Goal: Find specific page/section: Find specific page/section

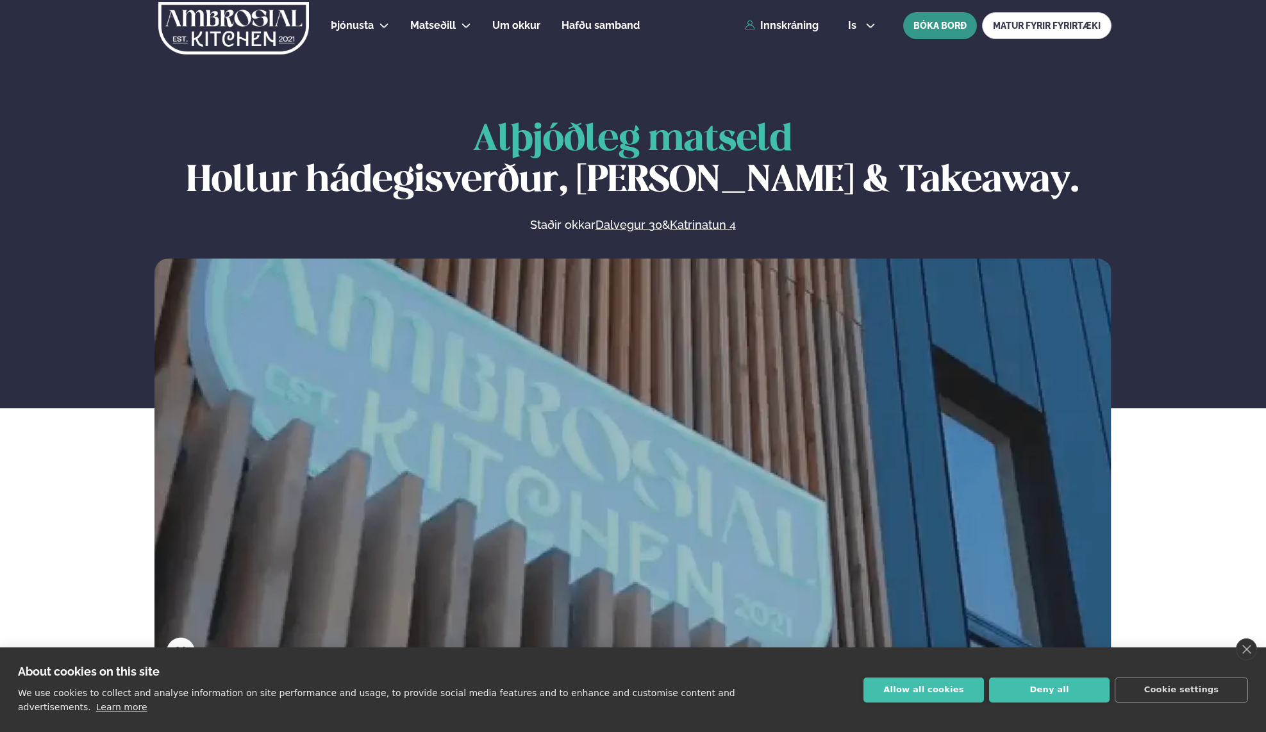
click at [927, 22] on button "BÓKA BORÐ" at bounding box center [940, 25] width 74 height 27
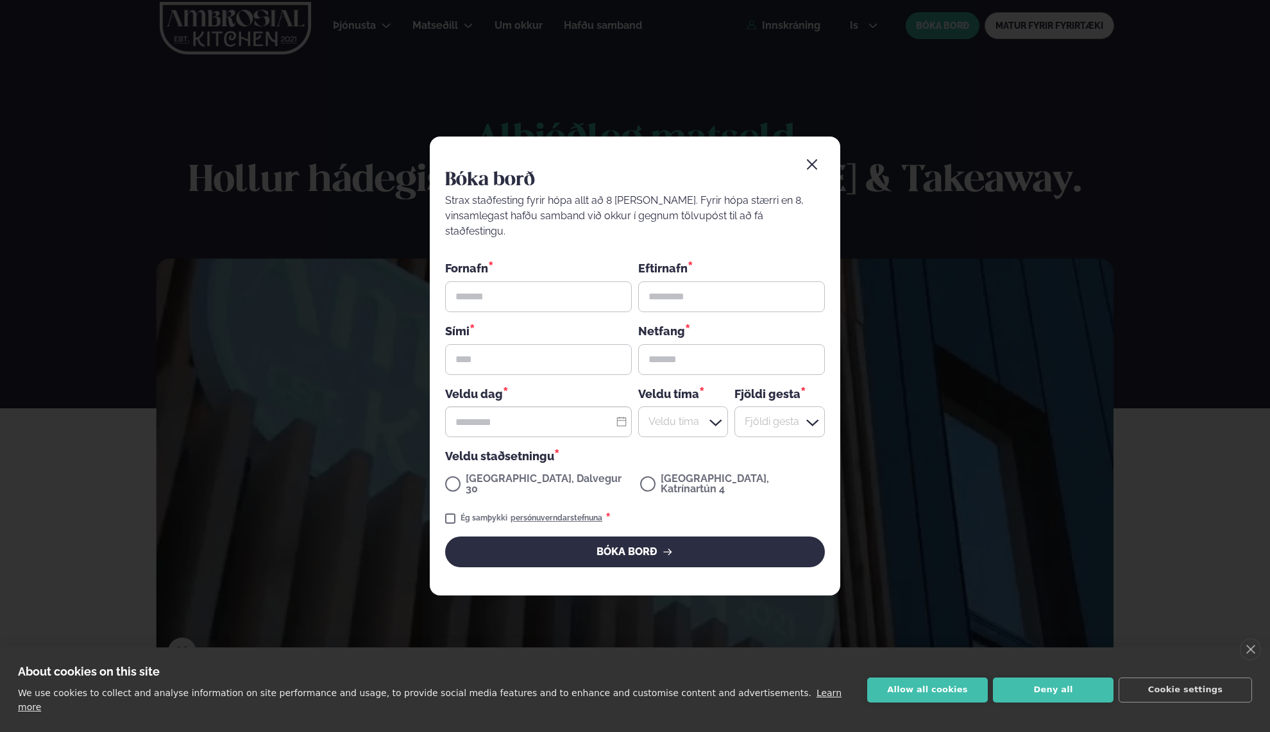
click at [806, 171] on icon "button" at bounding box center [811, 164] width 13 height 13
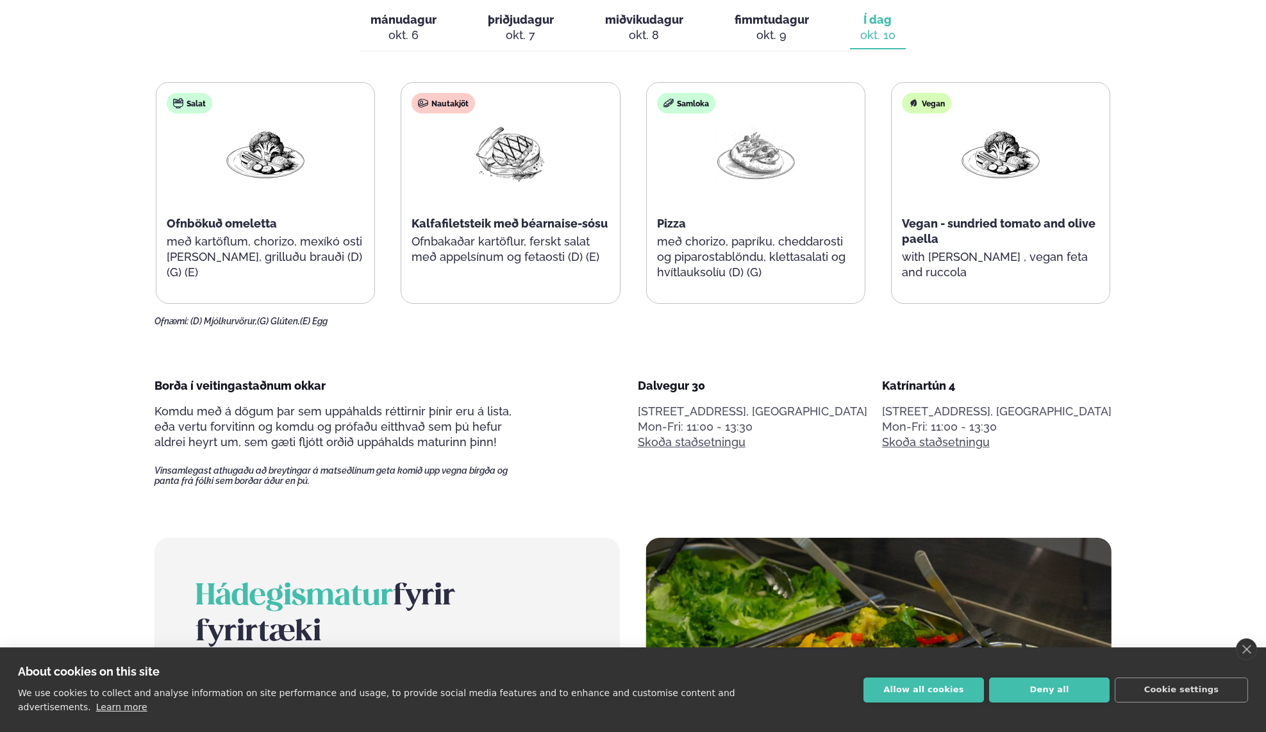
scroll to position [834, 0]
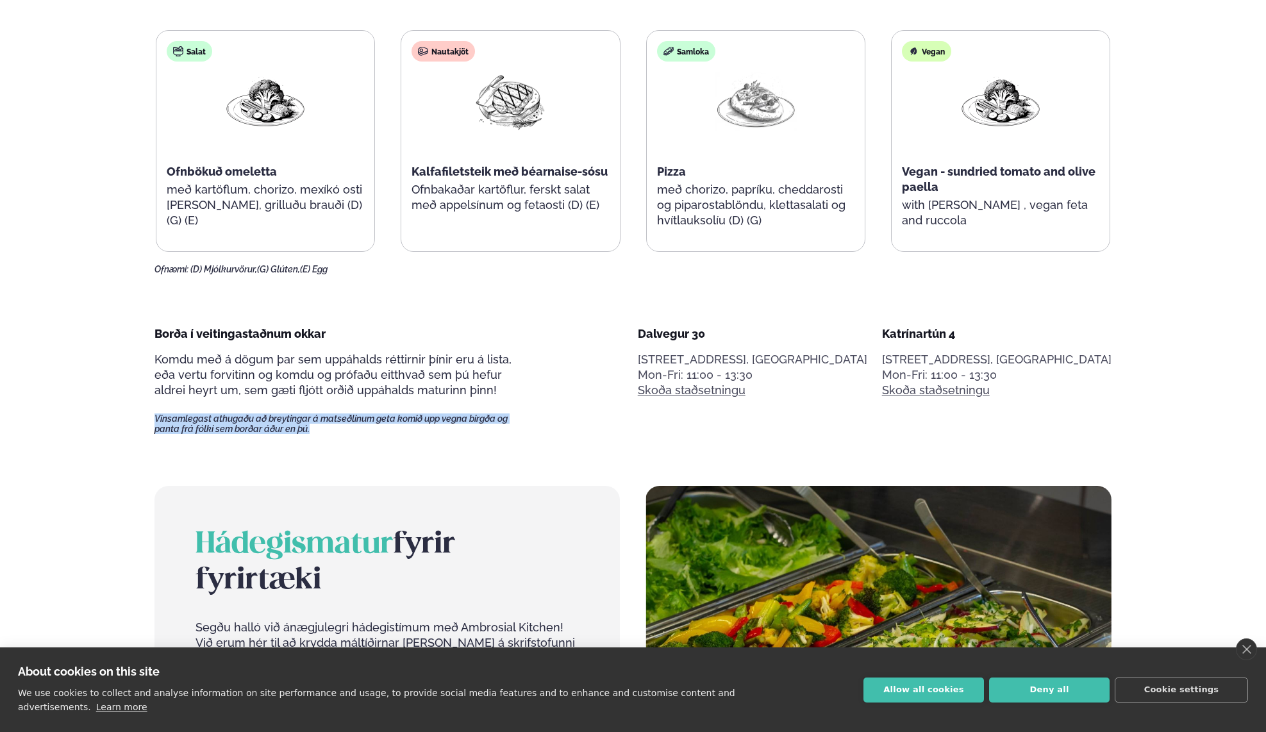
drag, startPoint x: 341, startPoint y: 431, endPoint x: 149, endPoint y: 415, distance: 193.0
click at [149, 415] on main "Alþjóðleg matseld Hollur hádegisverður, Veitingar & Takeaway. Staðir okkar Dalv…" at bounding box center [633, 635] width 1034 height 2939
click at [156, 439] on main "Alþjóðleg matseld Hollur hádegisverður, Veitingar & Takeaway. Staðir okkar Dalv…" at bounding box center [633, 635] width 1034 height 2939
drag, startPoint x: 155, startPoint y: 423, endPoint x: 316, endPoint y: 424, distance: 161.6
click at [316, 424] on span "Vinsamlegast athugaðu að breytingar á matseðlinum geta komið upp vegna birgða o…" at bounding box center [343, 424] width 376 height 21
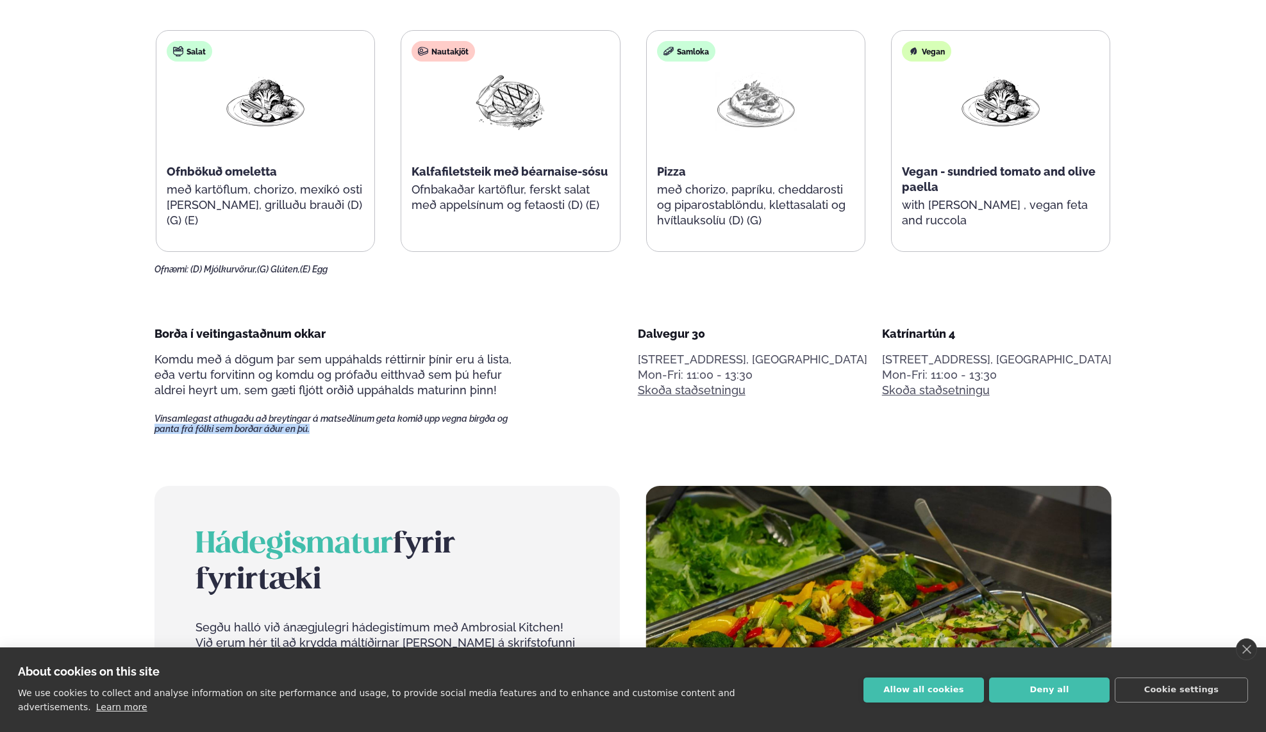
click at [339, 430] on span "Vinsamlegast athugaðu að breytingar á matseðlinum geta komið upp vegna birgða o…" at bounding box center [343, 424] width 376 height 21
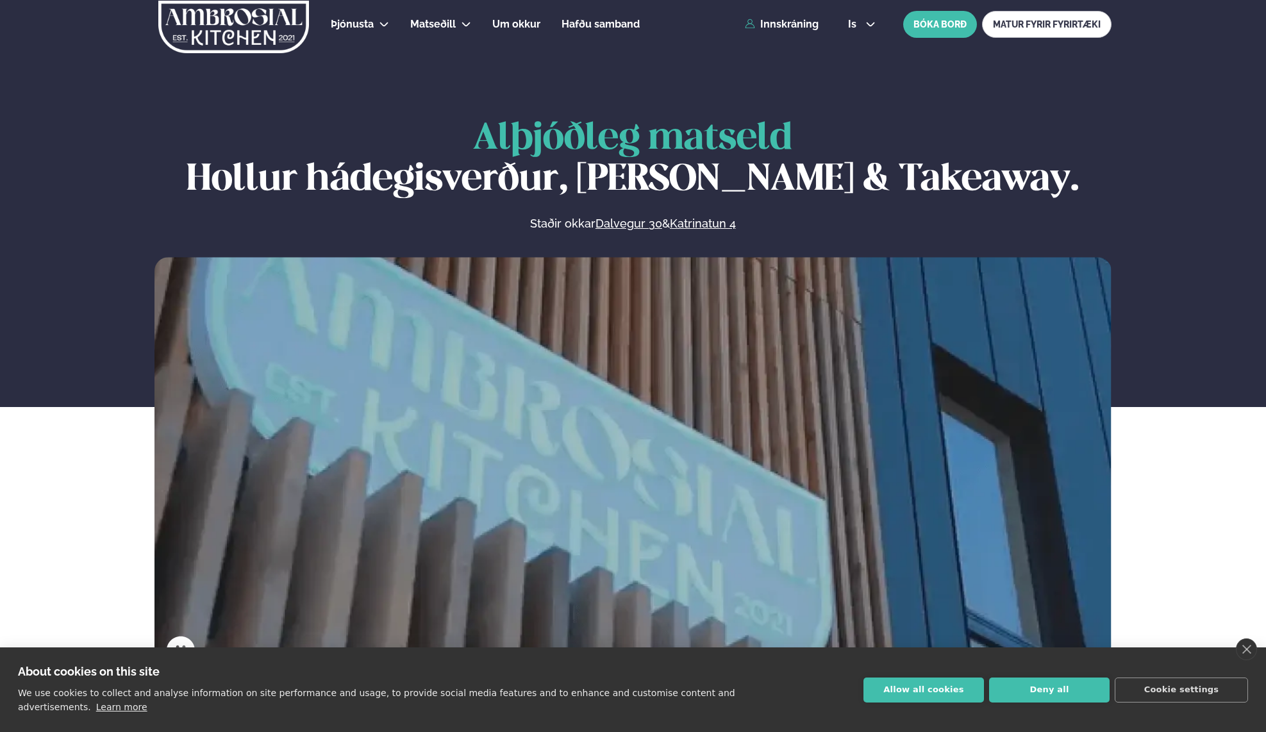
scroll to position [0, 0]
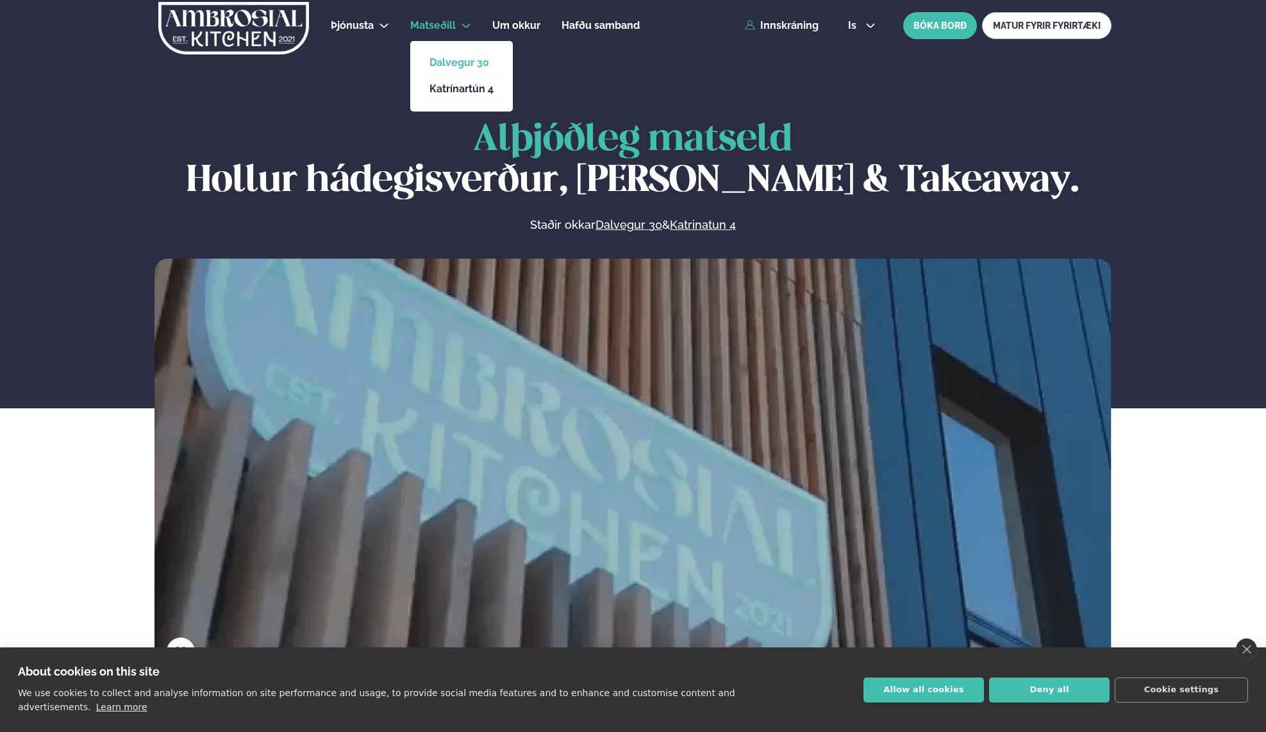
click at [464, 59] on link "Dalvegur 30" at bounding box center [462, 63] width 64 height 10
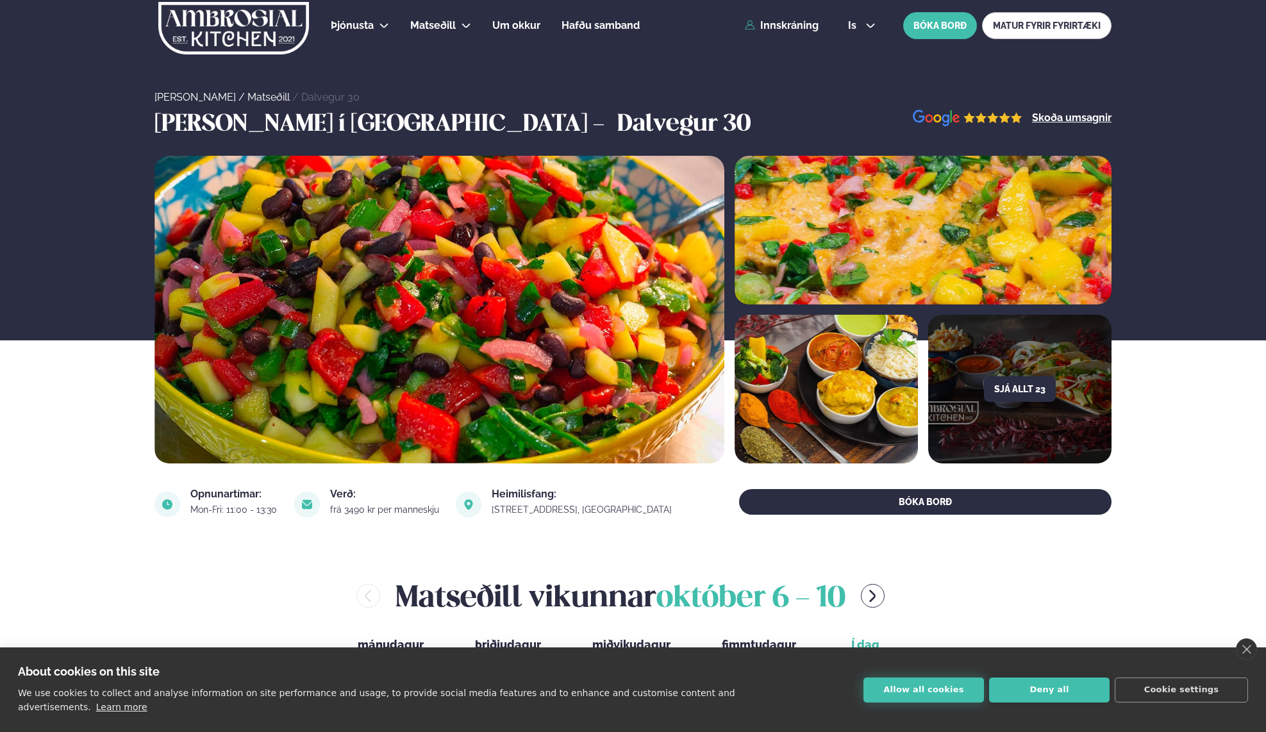
click at [927, 694] on button "Allow all cookies" at bounding box center [924, 690] width 121 height 25
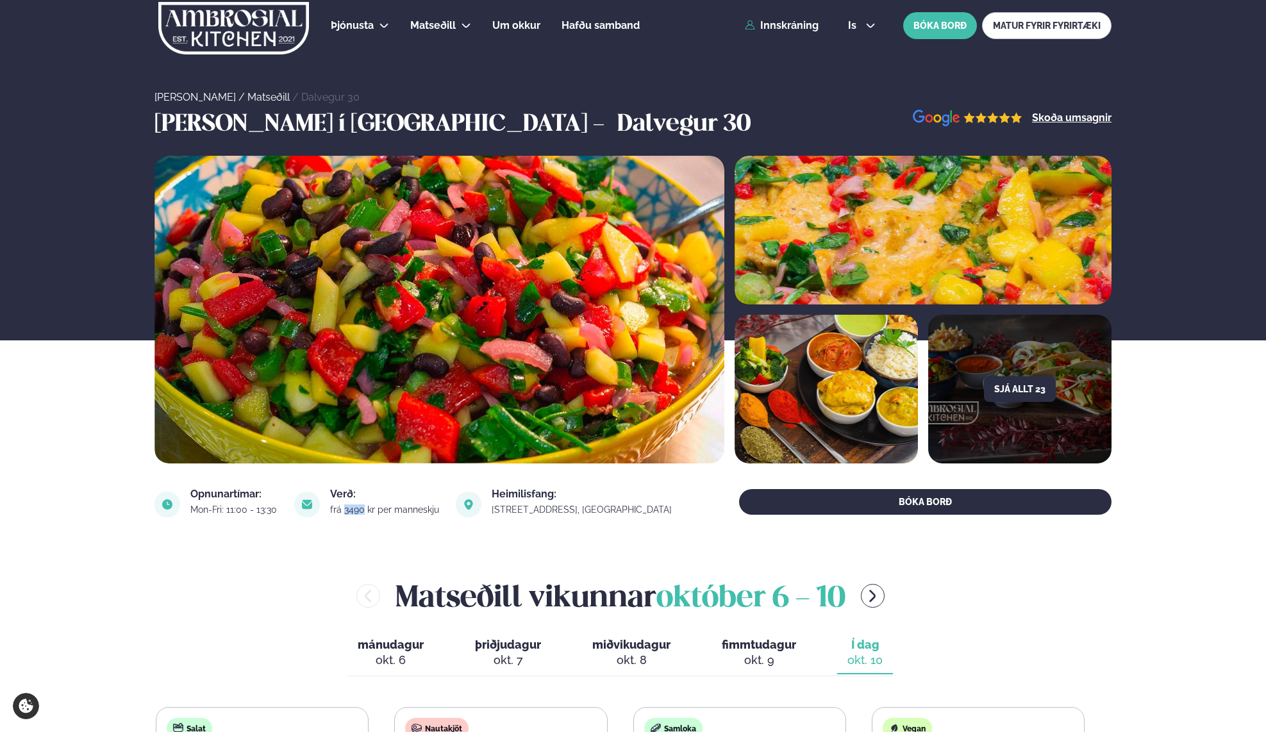
drag, startPoint x: 363, startPoint y: 509, endPoint x: 382, endPoint y: 511, distance: 19.3
click at [382, 511] on div "frá 3490 kr per manneskju" at bounding box center [385, 510] width 111 height 10
click at [464, 32] on li "Matseðill Dalvegur 30 Katrínartún 4" at bounding box center [440, 25] width 61 height 31
click at [456, 90] on link "Katrínartún 4" at bounding box center [462, 89] width 64 height 10
